Goal: Task Accomplishment & Management: Use online tool/utility

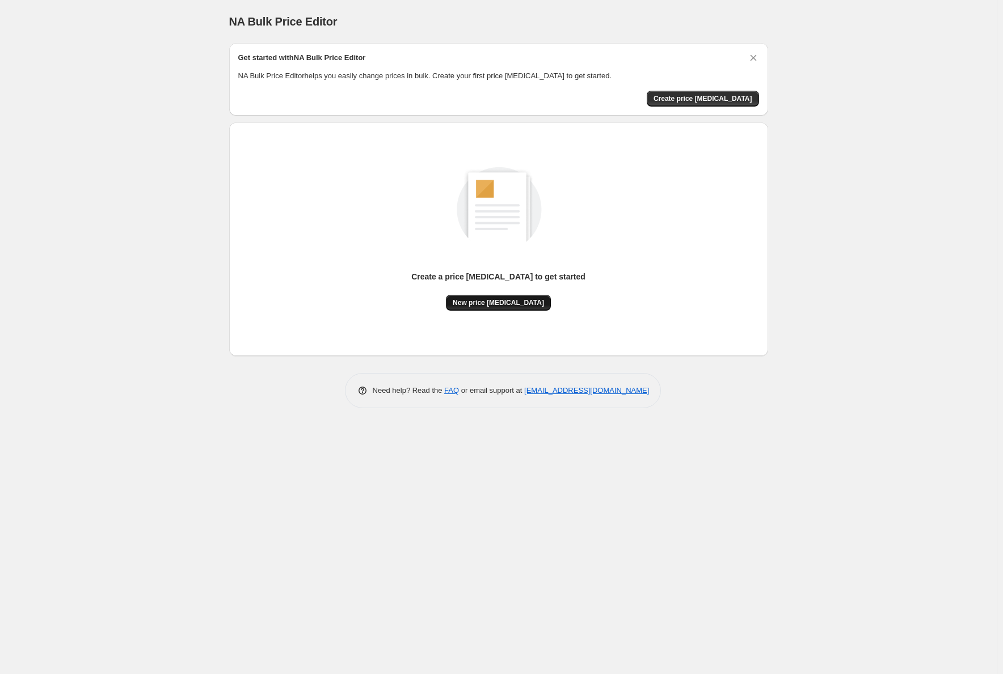
click at [521, 297] on button "New price [MEDICAL_DATA]" at bounding box center [498, 303] width 105 height 16
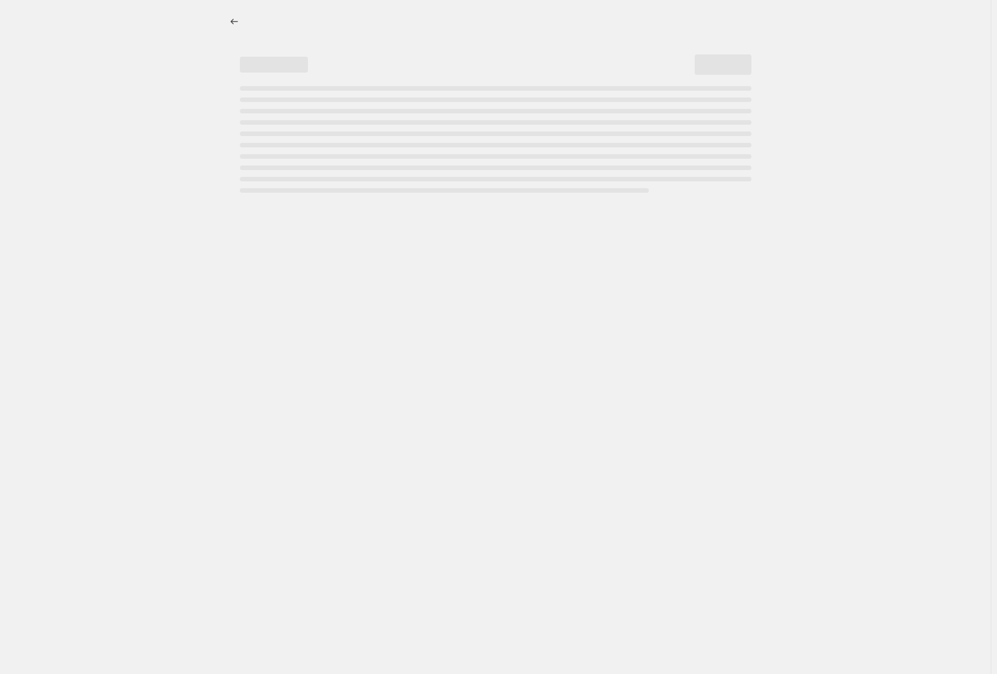
select select "percentage"
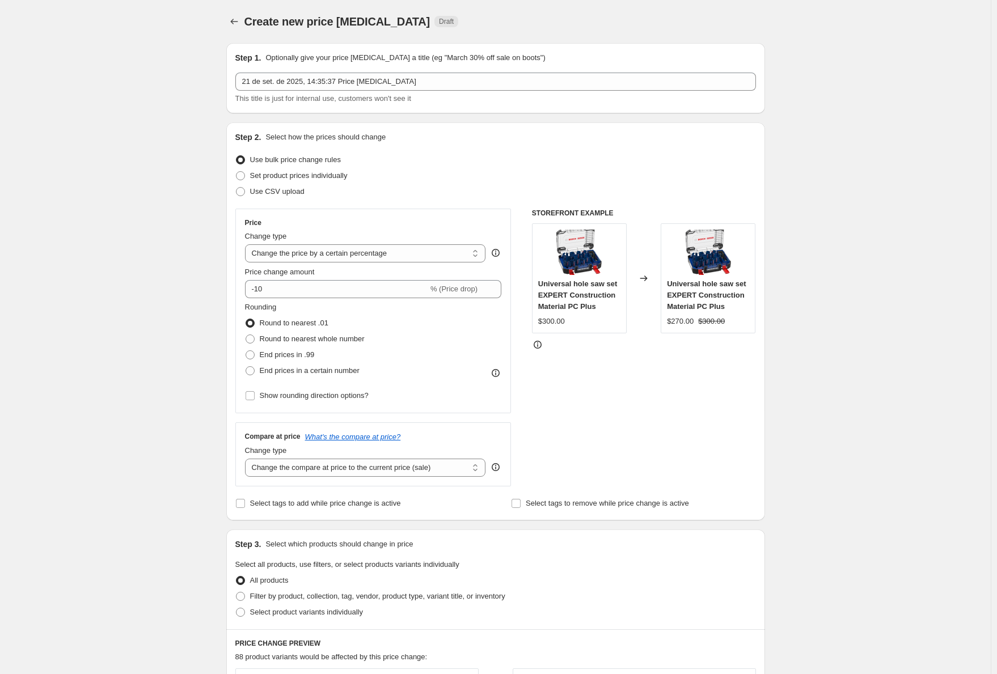
drag, startPoint x: 655, startPoint y: 150, endPoint x: 668, endPoint y: 102, distance: 49.8
click at [668, 102] on div "This title is just for internal use, customers won't see it" at bounding box center [495, 98] width 521 height 11
click at [286, 174] on span "Set product prices individually" at bounding box center [299, 175] width 98 height 9
click at [236, 172] on input "Set product prices individually" at bounding box center [236, 171] width 1 height 1
radio input "true"
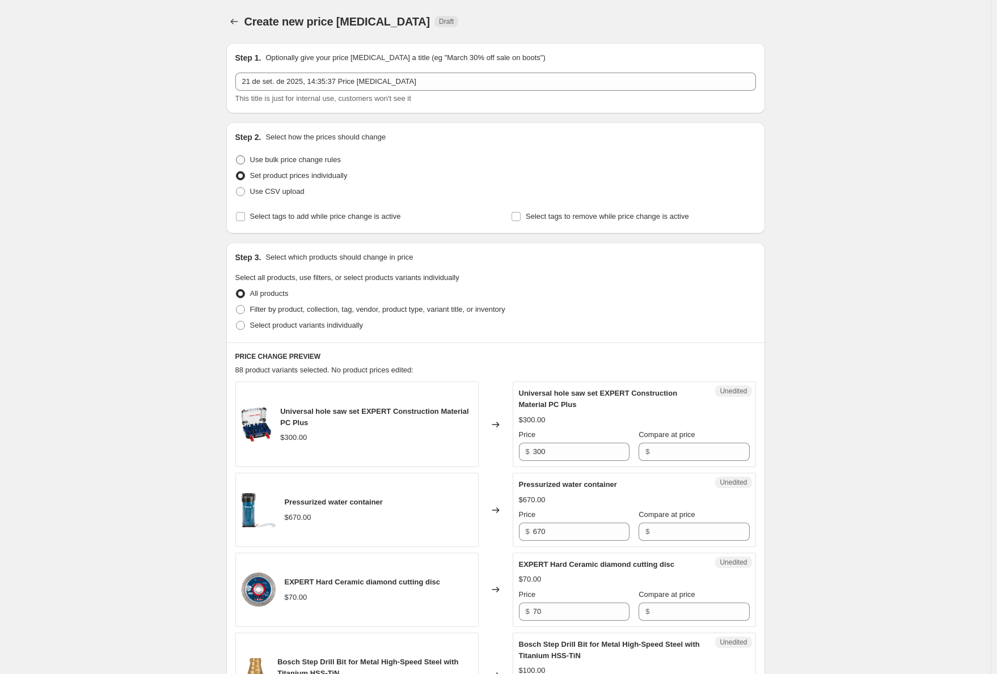
click at [288, 159] on span "Use bulk price change rules" at bounding box center [295, 159] width 91 height 9
click at [236, 156] on input "Use bulk price change rules" at bounding box center [236, 155] width 1 height 1
radio input "true"
select select "percentage"
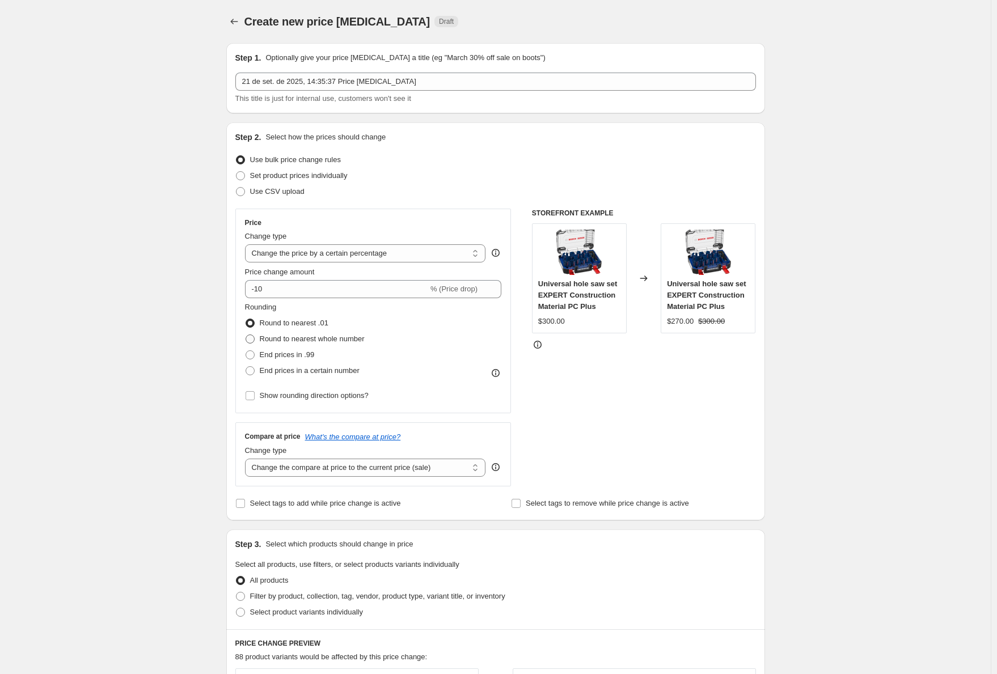
click at [347, 338] on span "Round to nearest whole number" at bounding box center [312, 339] width 105 height 9
click at [246, 335] on input "Round to nearest whole number" at bounding box center [246, 335] width 1 height 1
radio input "true"
click at [291, 321] on span "Round to nearest .01" at bounding box center [294, 323] width 69 height 9
click at [246, 319] on input "Round to nearest .01" at bounding box center [246, 319] width 1 height 1
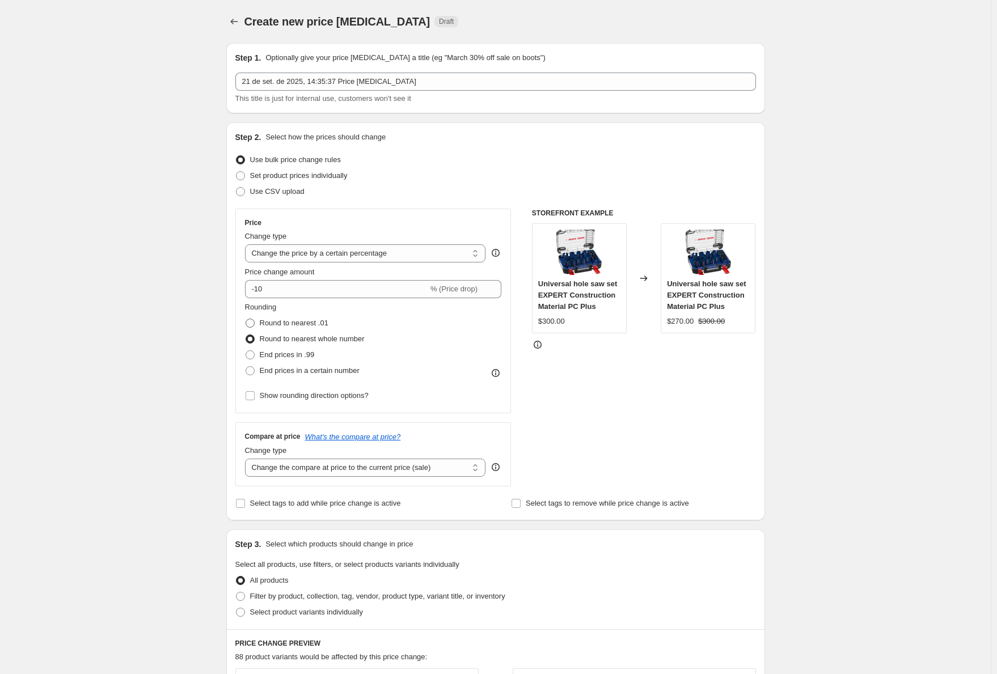
radio input "true"
click at [285, 353] on span "End prices in .99" at bounding box center [287, 354] width 55 height 9
click at [246, 351] on input "End prices in .99" at bounding box center [246, 350] width 1 height 1
radio input "true"
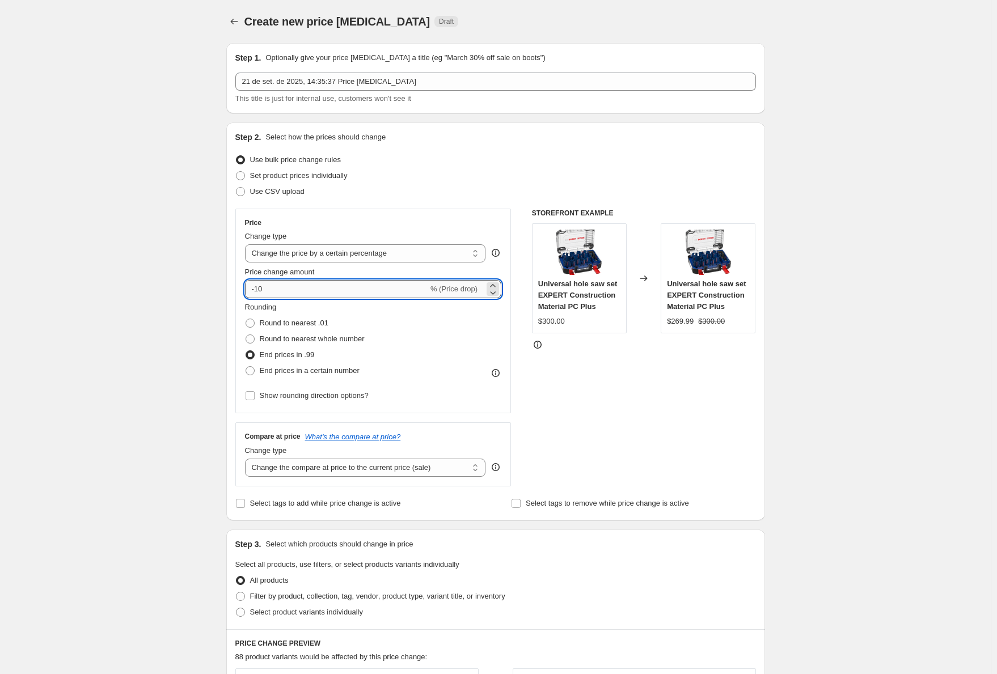
click at [287, 288] on input "-10" at bounding box center [336, 289] width 183 height 18
click at [327, 278] on div "Price change amount 70 % (Price increase)" at bounding box center [373, 283] width 257 height 32
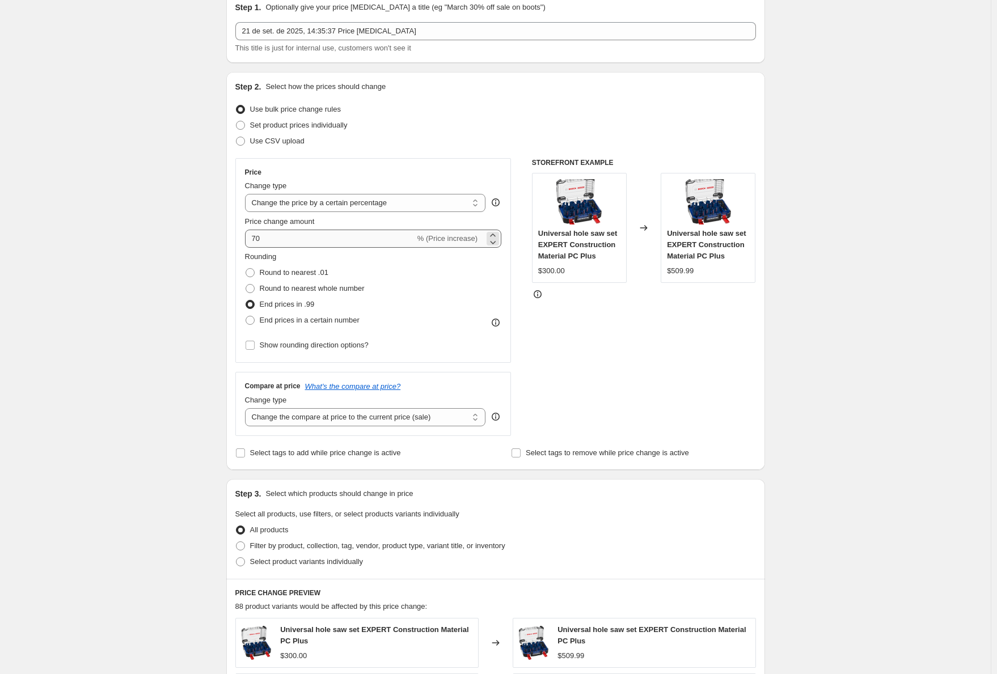
click at [256, 285] on div "Price Change type Change the price to a certain amount Change the price by a ce…" at bounding box center [373, 260] width 257 height 185
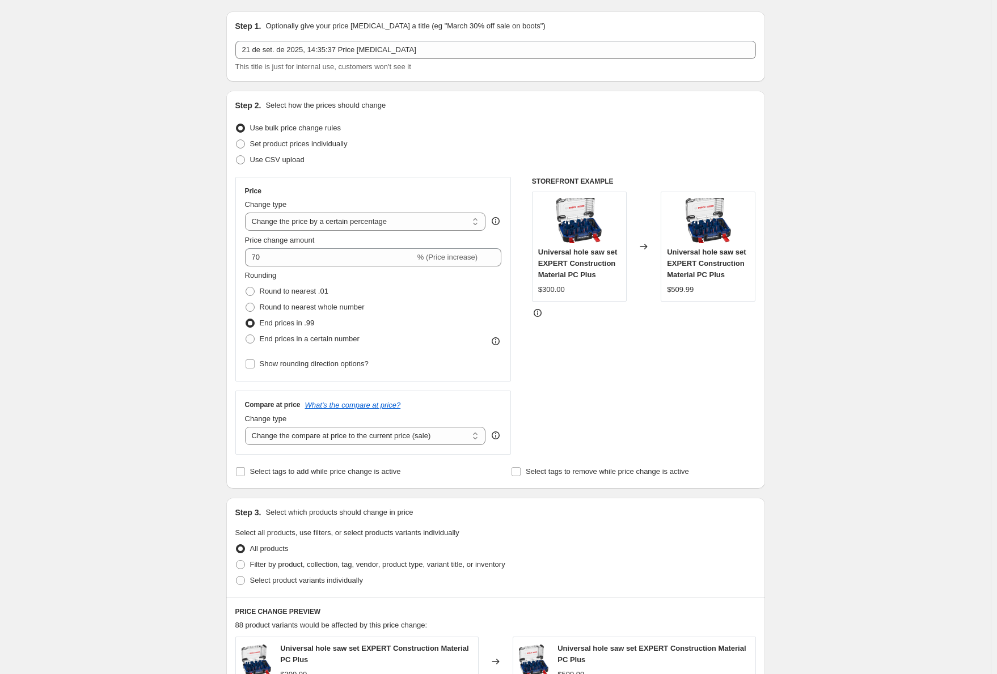
click at [246, 286] on div "Price Change type Change the price to a certain amount Change the price by a ce…" at bounding box center [373, 279] width 276 height 205
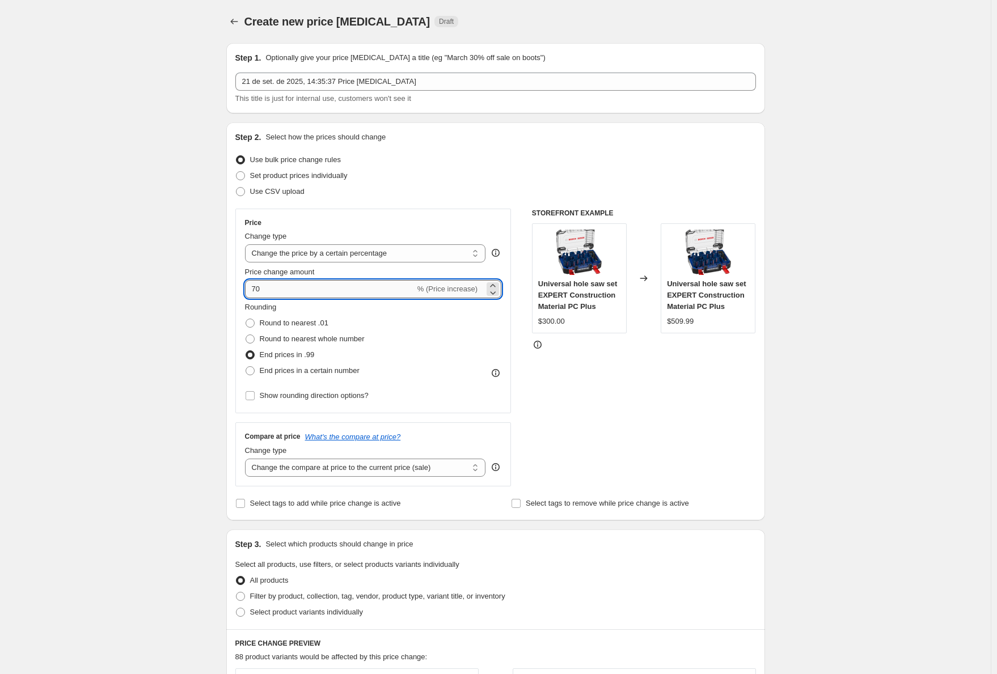
click at [254, 281] on input "70" at bounding box center [330, 289] width 170 height 18
type input "-70"
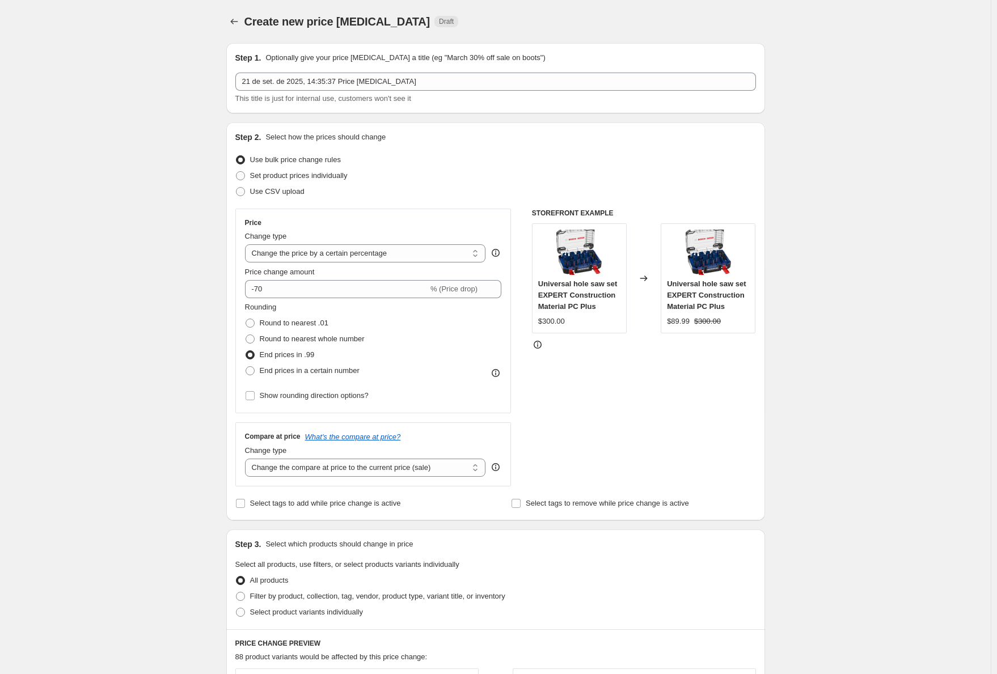
click at [379, 318] on div "Rounding Round to nearest .01 Round to nearest whole number End prices in .99 E…" at bounding box center [373, 340] width 257 height 77
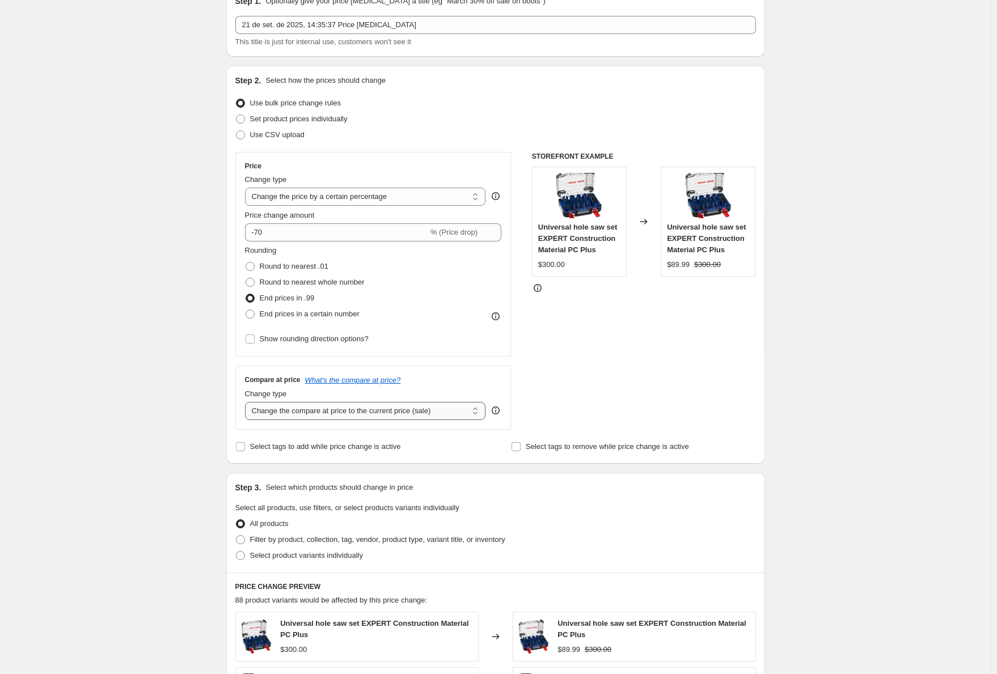
click at [360, 408] on select "Change the compare at price to the current price (sale) Change the compare at p…" at bounding box center [365, 411] width 241 height 18
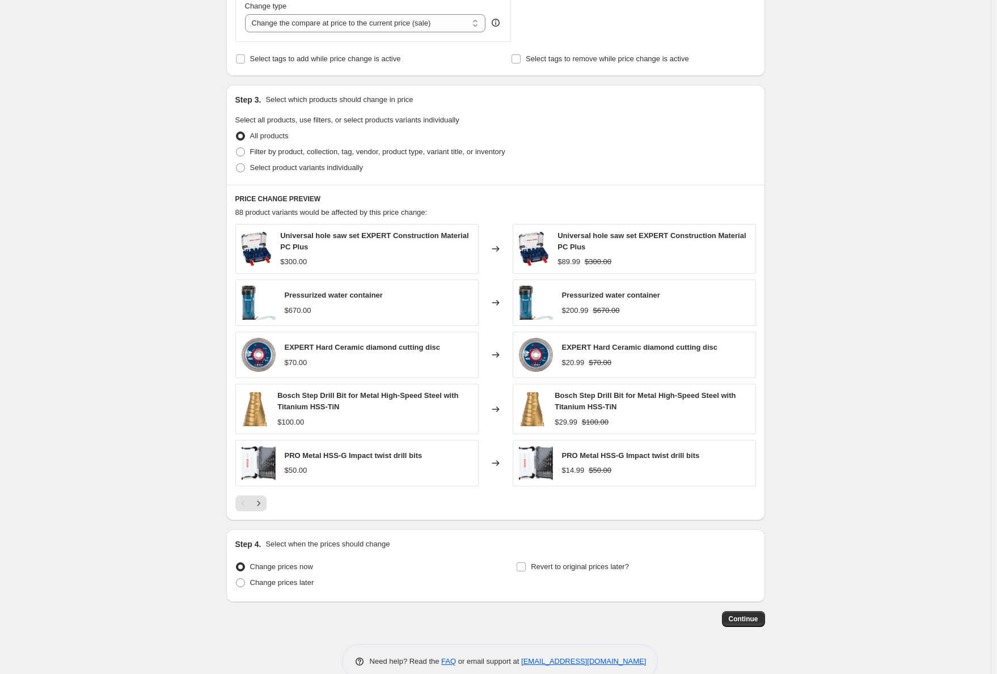
scroll to position [467, 0]
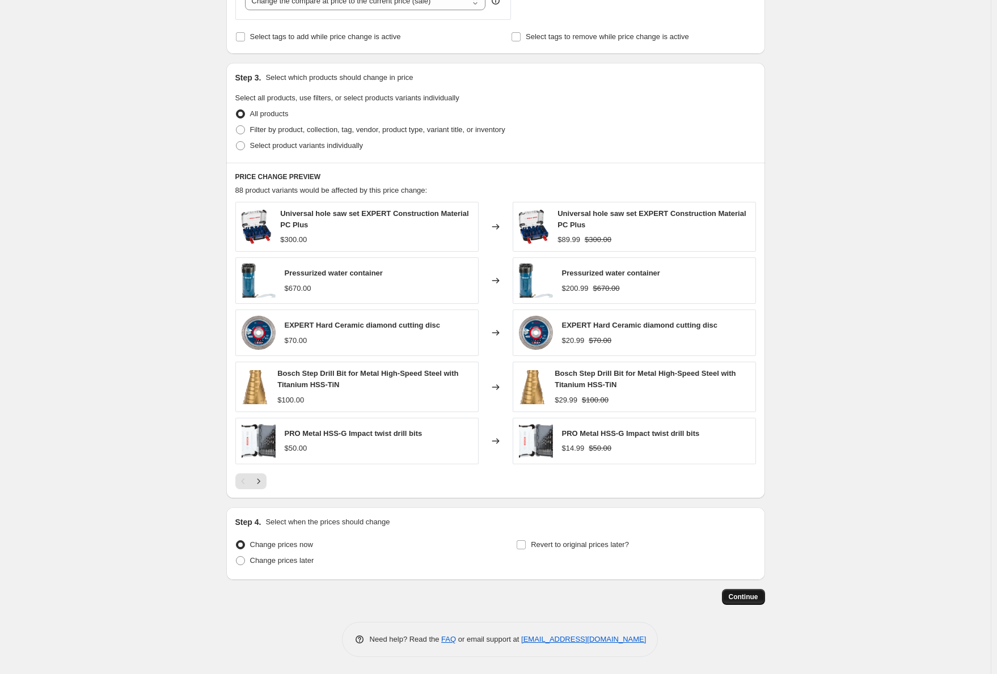
click at [754, 598] on span "Continue" at bounding box center [743, 597] width 29 height 9
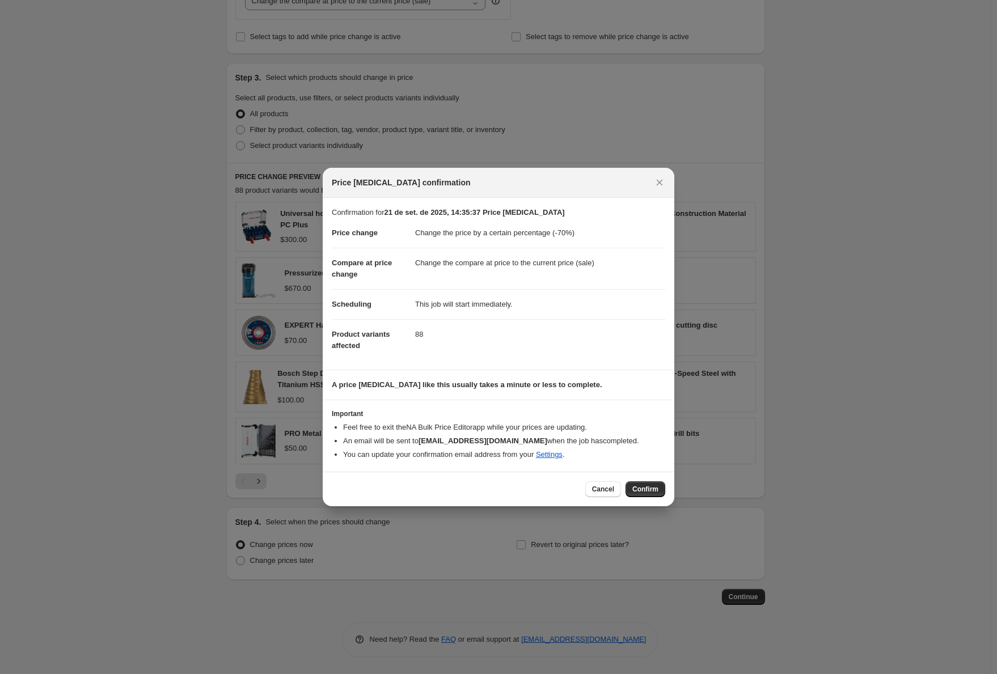
click at [643, 478] on div "Cancel Confirm" at bounding box center [499, 489] width 352 height 35
click at [643, 488] on span "Confirm" at bounding box center [645, 489] width 26 height 9
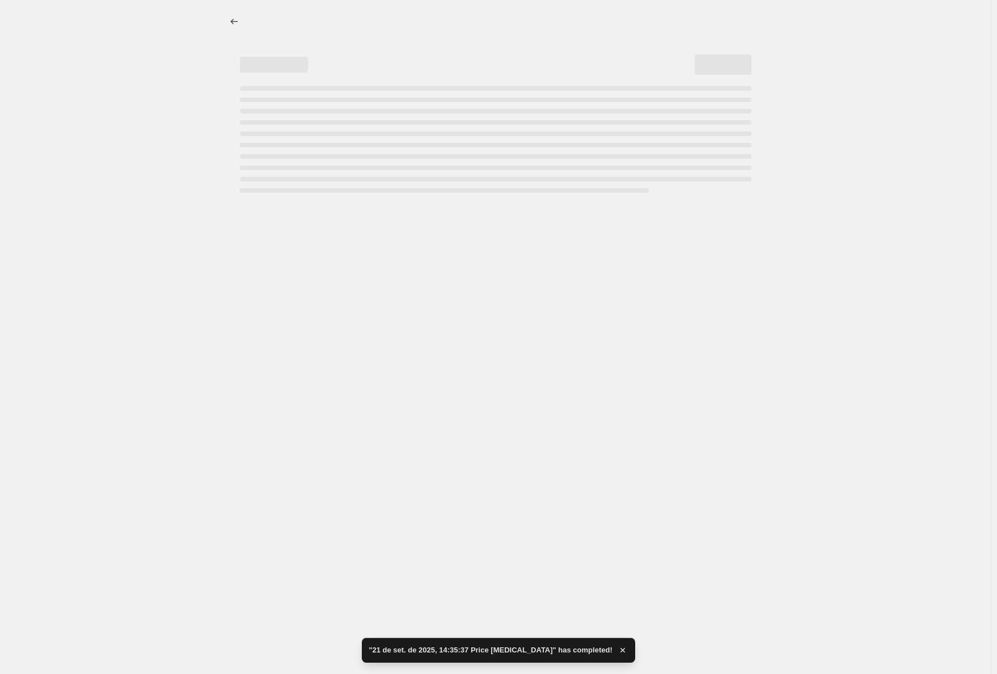
select select "percentage"
